Goal: Information Seeking & Learning: Learn about a topic

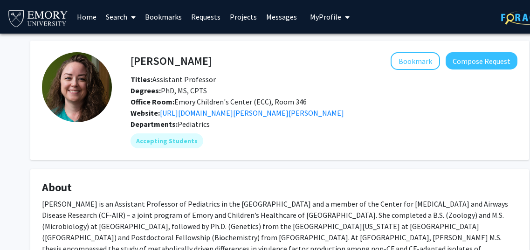
click at [126, 17] on link "Search" at bounding box center [120, 16] width 39 height 33
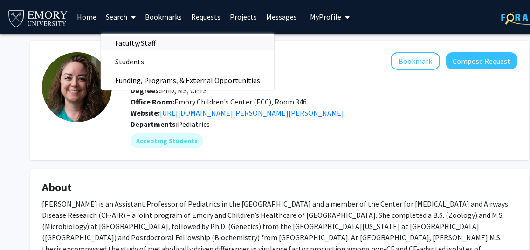
click at [138, 41] on span "Faculty/Staff" at bounding box center [135, 43] width 69 height 19
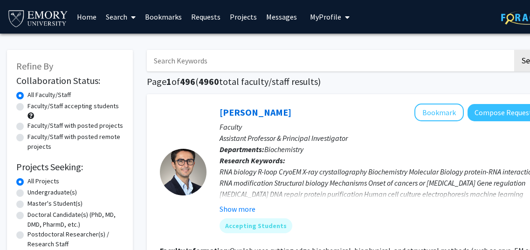
click at [193, 67] on input "Search Keywords" at bounding box center [330, 60] width 366 height 21
type input "[PERSON_NAME]"
click at [515, 50] on button "Search" at bounding box center [534, 60] width 38 height 21
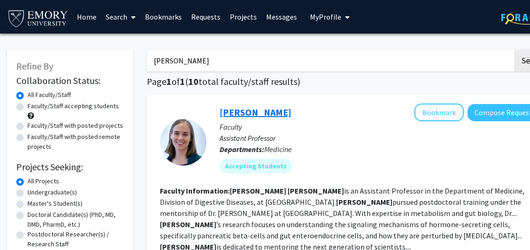
click at [269, 113] on link "[PERSON_NAME]" at bounding box center [256, 112] width 72 height 12
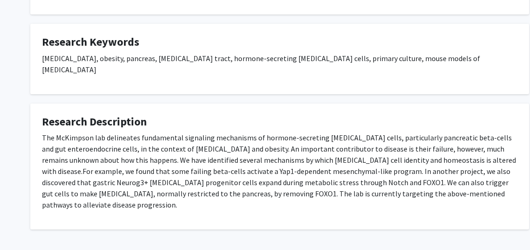
scroll to position [300, 0]
click at [265, 147] on p "The McKimpson lab delineates fundamental signaling mechanisms of hormone-secret…" at bounding box center [280, 171] width 476 height 78
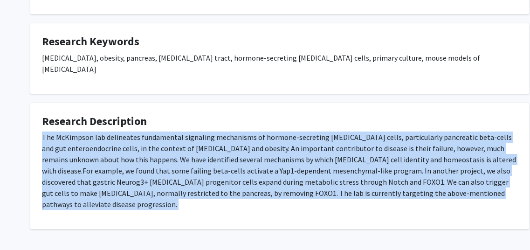
click at [265, 147] on p "The McKimpson lab delineates fundamental signaling mechanisms of hormone-secret…" at bounding box center [280, 171] width 476 height 78
click at [262, 166] on span "For example, we found that some failing beta-cells activate a Yap1-dependent me…" at bounding box center [276, 187] width 469 height 43
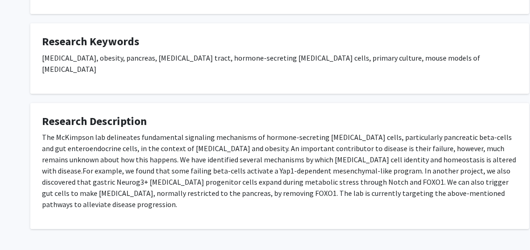
click at [325, 60] on p "[MEDICAL_DATA], obesity, pancreas, [MEDICAL_DATA] tract, hormone-secreting [MED…" at bounding box center [280, 63] width 476 height 22
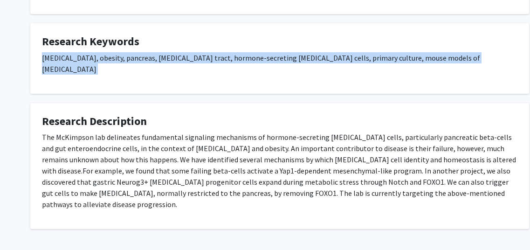
click at [325, 60] on p "[MEDICAL_DATA], obesity, pancreas, [MEDICAL_DATA] tract, hormone-secreting [MED…" at bounding box center [280, 63] width 476 height 22
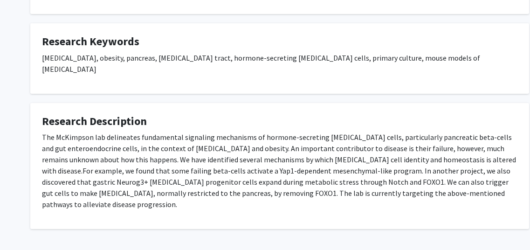
click at [305, 103] on fg-card "Research Description The McKimpson lab delineates fundamental signaling mechani…" at bounding box center [279, 166] width 499 height 126
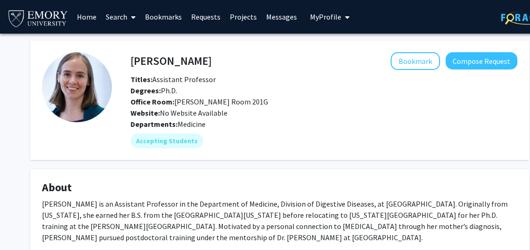
scroll to position [76, 0]
